Goal: Task Accomplishment & Management: Use online tool/utility

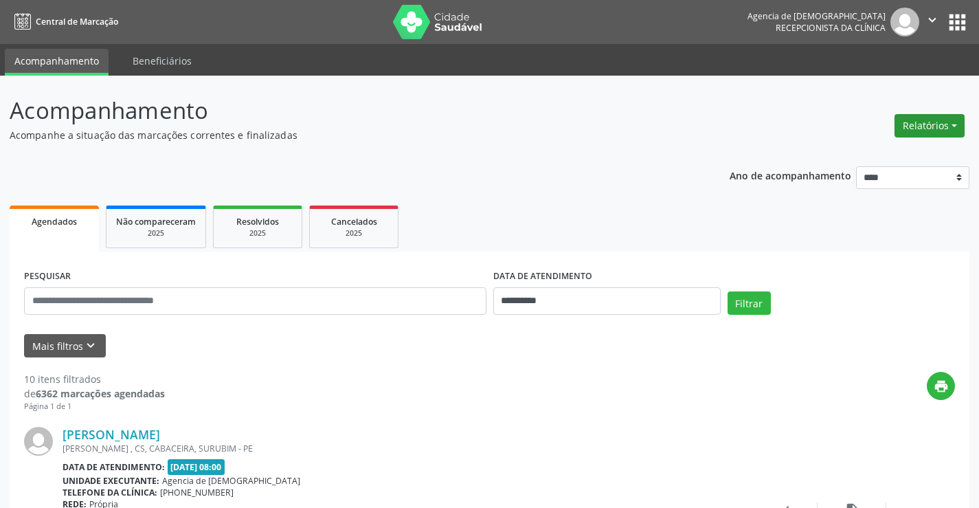
click at [925, 126] on button "Relatórios" at bounding box center [930, 125] width 70 height 23
click at [879, 157] on link "Agendamentos" at bounding box center [890, 155] width 148 height 19
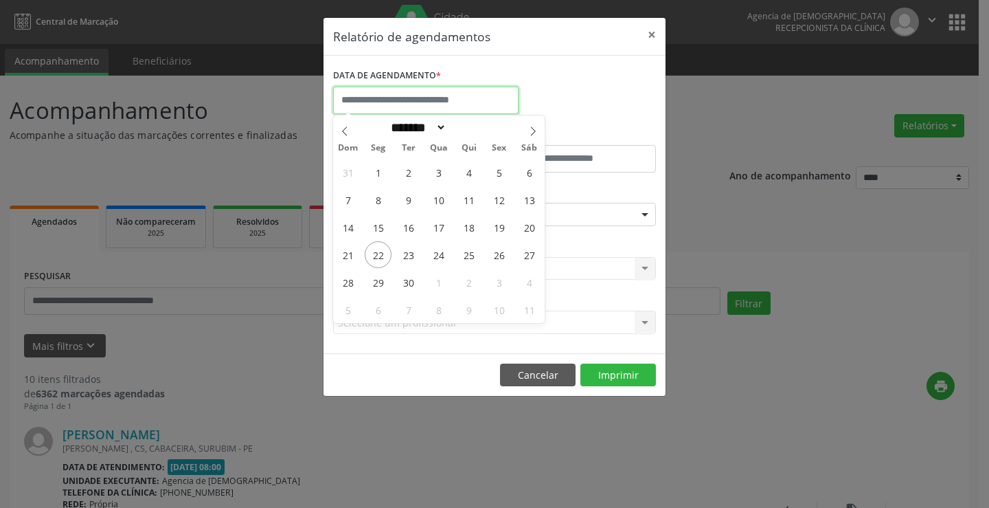
click at [398, 95] on input "text" at bounding box center [426, 100] width 186 height 27
click at [506, 256] on span "26" at bounding box center [499, 254] width 27 height 27
type input "**********"
click at [506, 256] on span "26" at bounding box center [499, 254] width 27 height 27
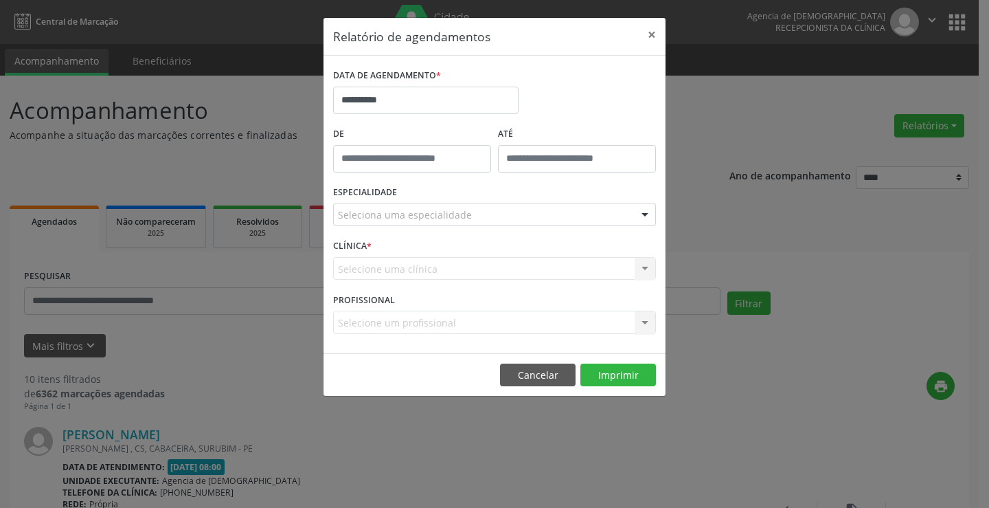
click at [484, 221] on div "Seleciona uma especialidade" at bounding box center [494, 214] width 323 height 23
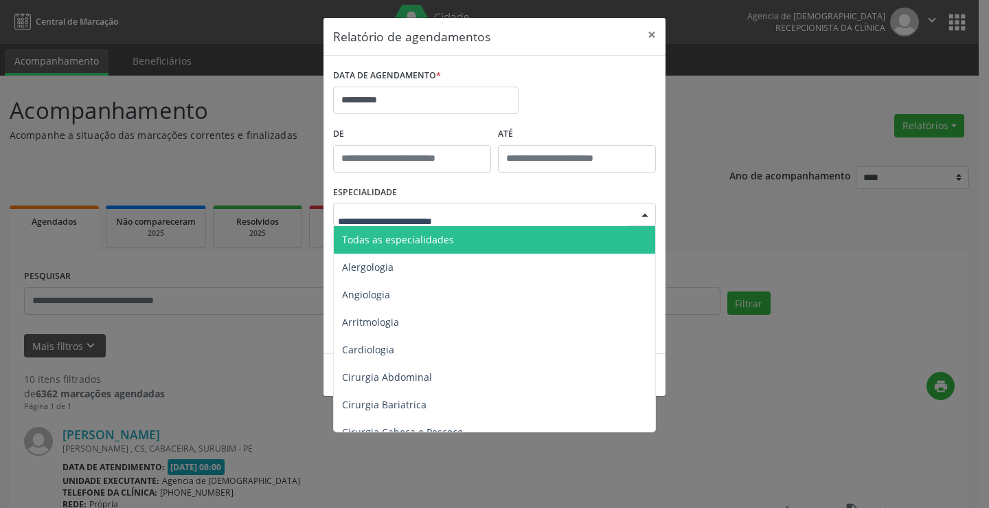
click at [486, 245] on span "Todas as especialidades" at bounding box center [496, 239] width 324 height 27
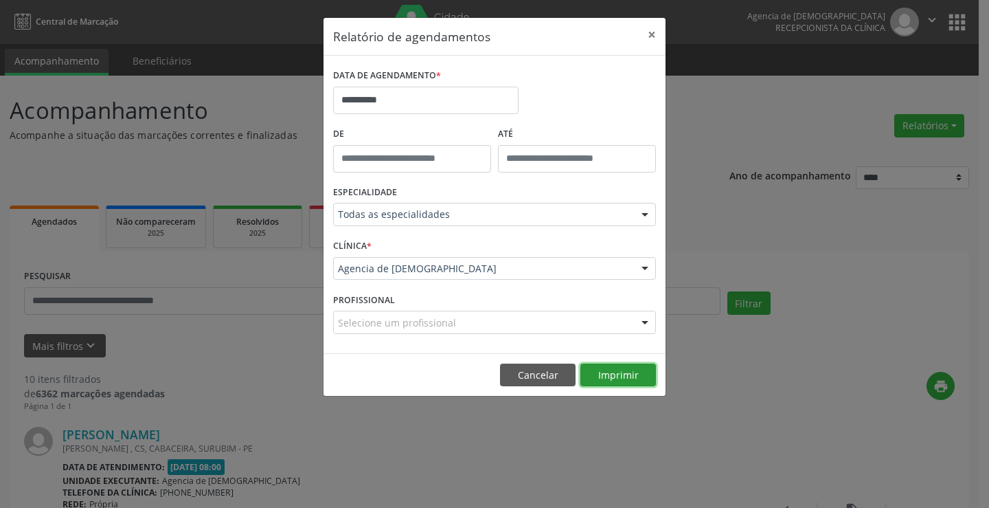
click at [603, 374] on button "Imprimir" at bounding box center [619, 374] width 76 height 23
